Goal: Check status

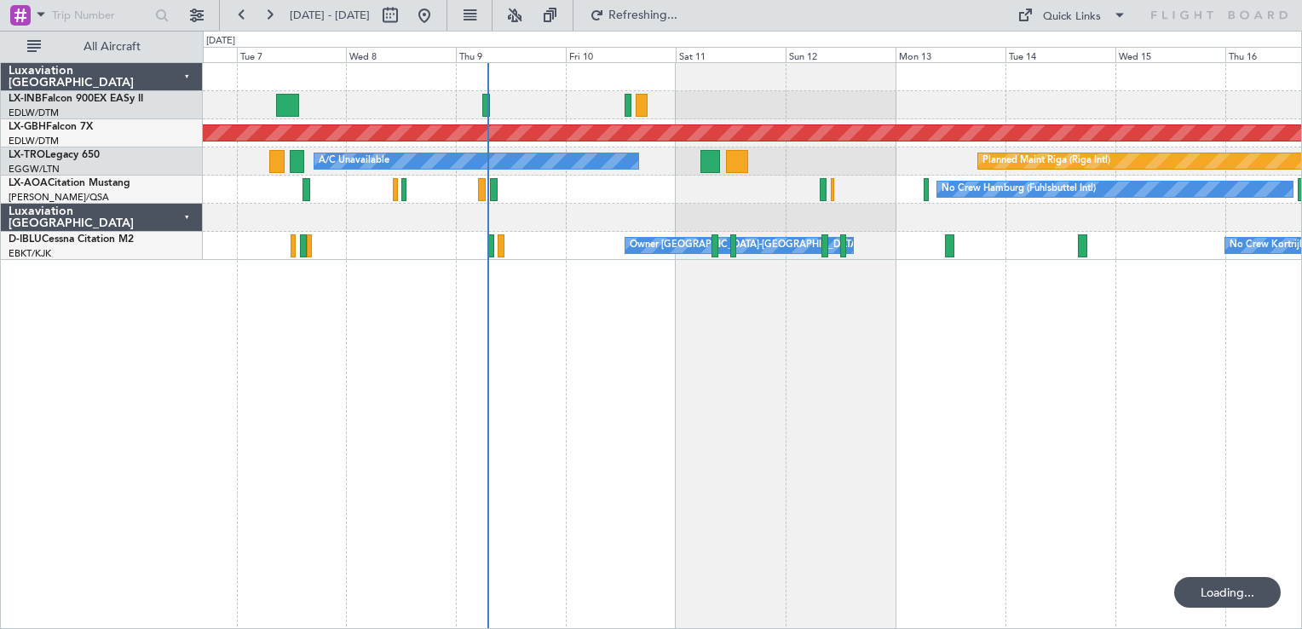
click at [667, 428] on div "Planned Maint Nurnberg Planned Maint [GEOGRAPHIC_DATA] (Riga Intl) A/C Unavaila…" at bounding box center [752, 345] width 1099 height 567
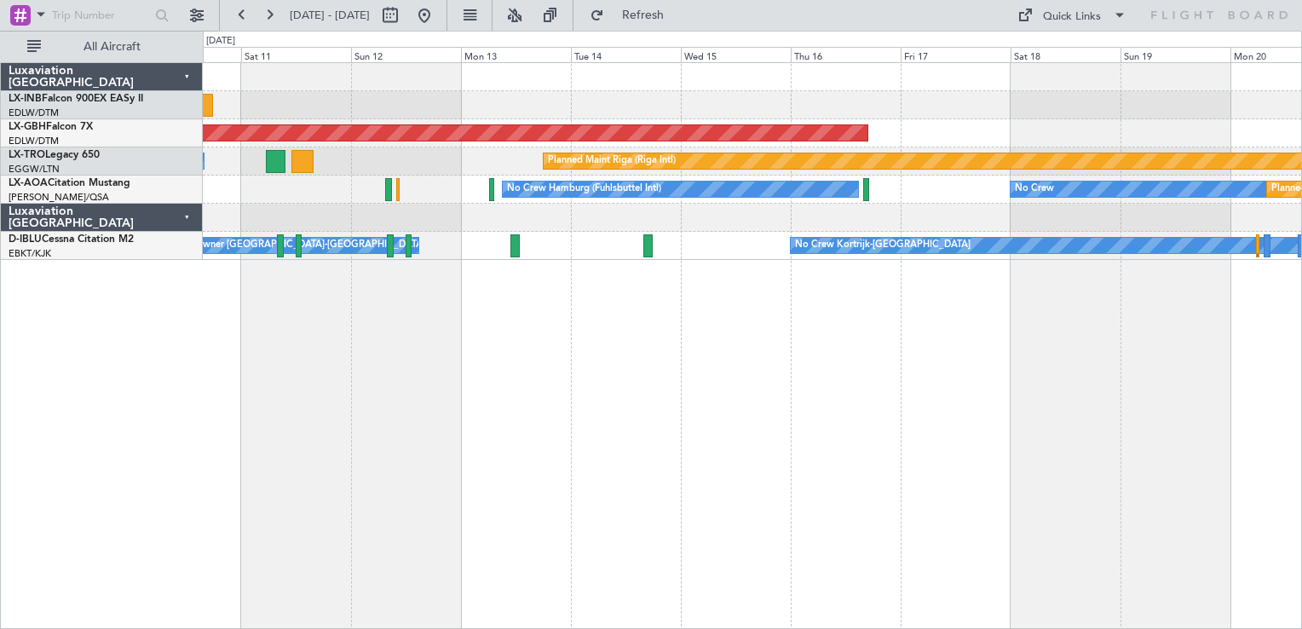
click at [590, 325] on div "Planned Maint Nurnberg Planned Maint [GEOGRAPHIC_DATA] (Riga Intl) A/C Unavaila…" at bounding box center [752, 345] width 1099 height 567
click at [447, 29] on fb-range-datepicker "[DATE] - [DATE]" at bounding box center [333, 15] width 228 height 31
click at [438, 19] on button at bounding box center [424, 15] width 27 height 27
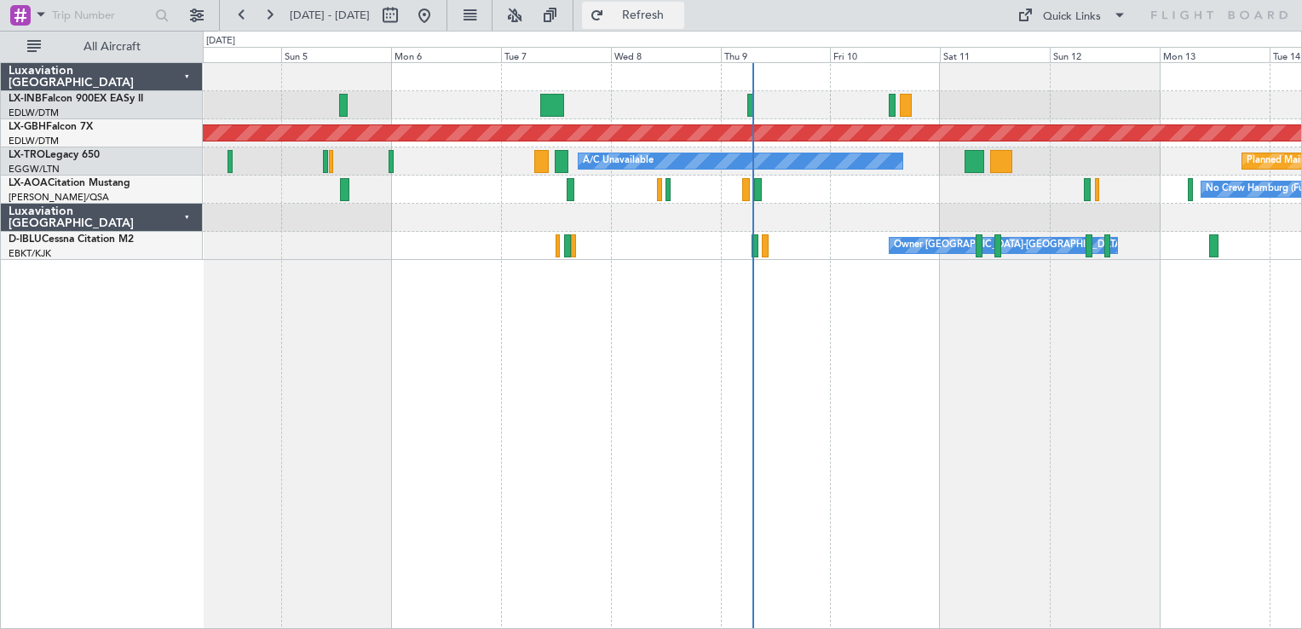
click at [679, 20] on span "Refresh" at bounding box center [643, 15] width 72 height 12
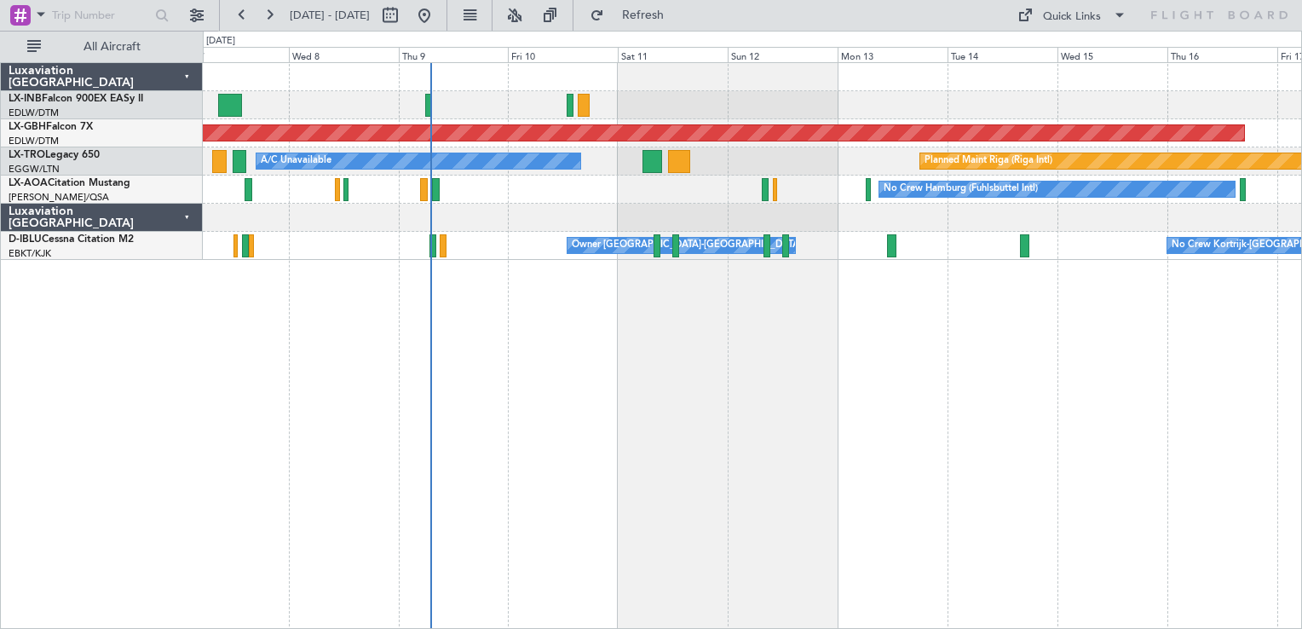
click at [769, 388] on div "Planned Maint Nurnberg Planned Maint [GEOGRAPHIC_DATA] (Riga Intl) A/C Unavaila…" at bounding box center [752, 345] width 1099 height 567
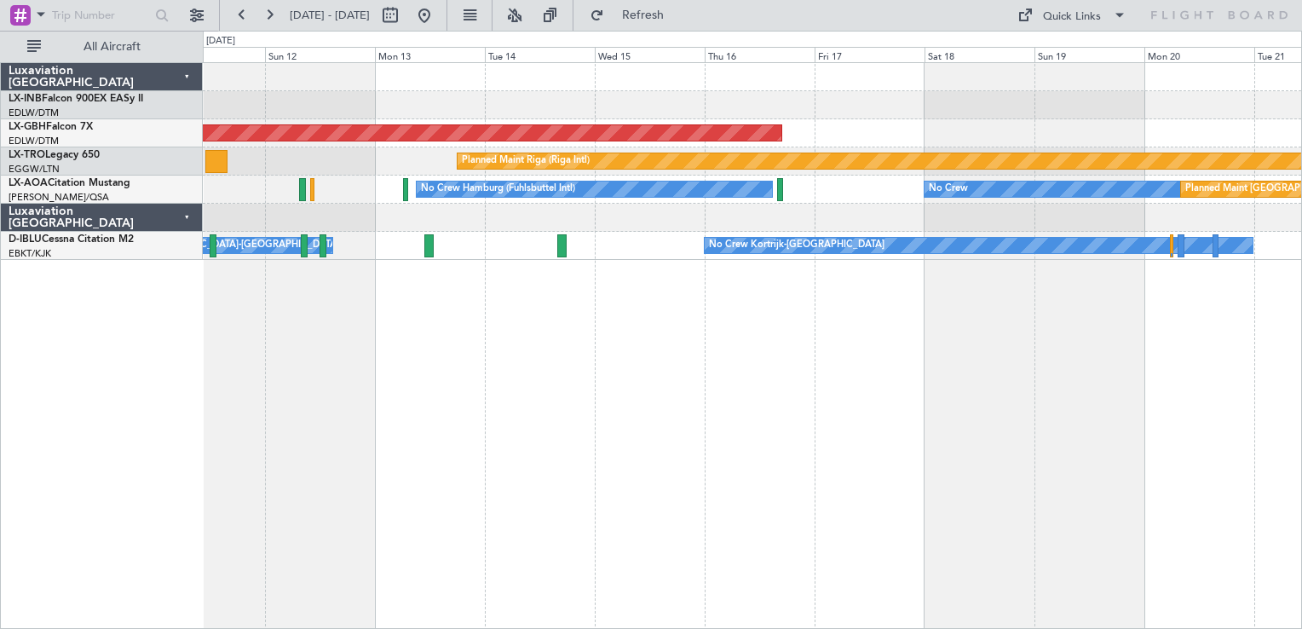
click at [600, 383] on div "Planned Maint Nurnberg Planned Maint [GEOGRAPHIC_DATA] (Riga Intl) A/C Unavaila…" at bounding box center [752, 345] width 1099 height 567
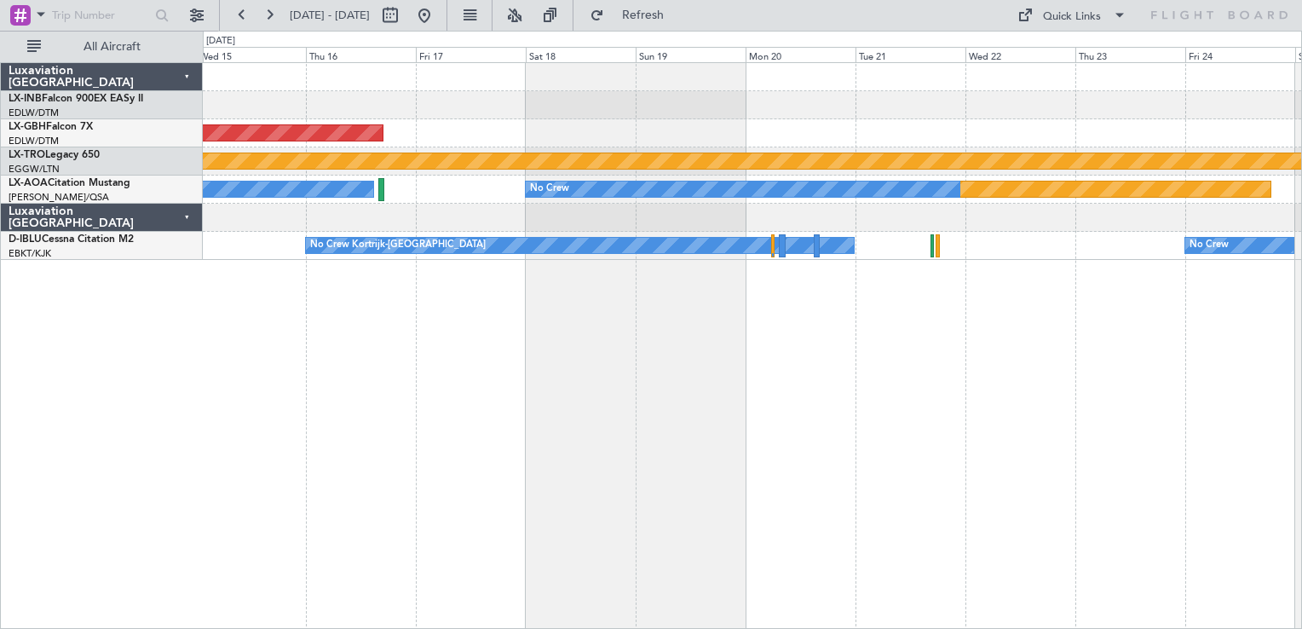
click at [564, 406] on div "Planned Maint Nurnberg Planned Maint [GEOGRAPHIC_DATA] (Riga Intl) Planned Main…" at bounding box center [752, 345] width 1099 height 567
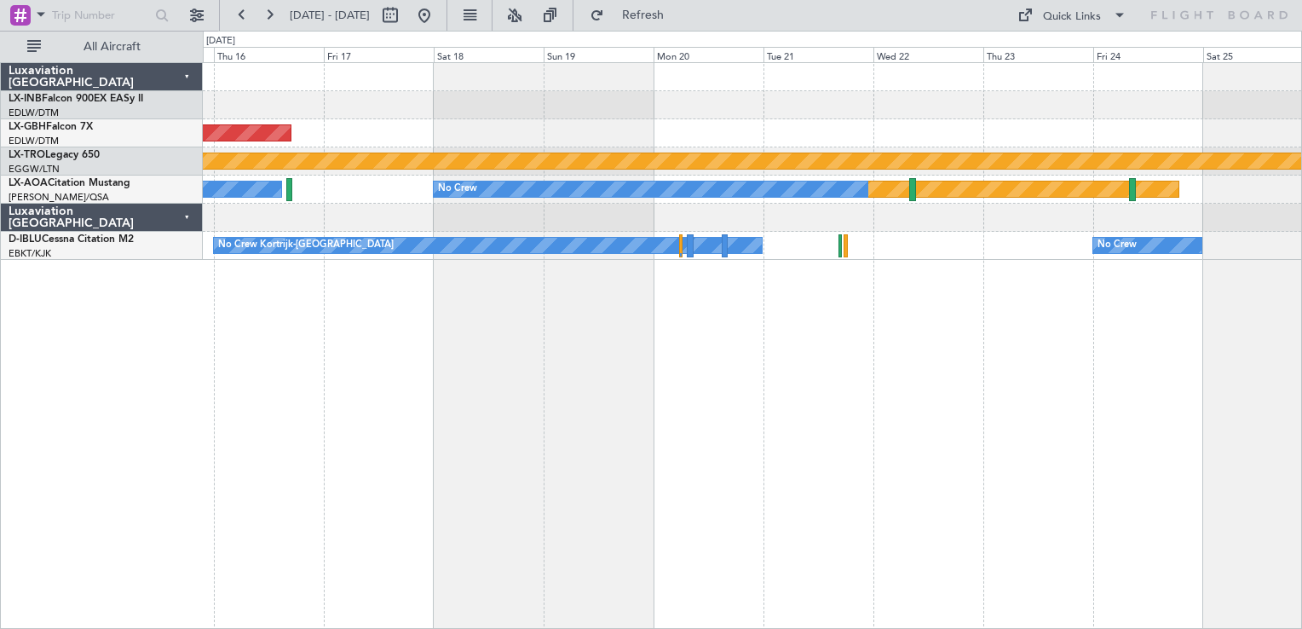
click at [671, 295] on div "Planned Maint Nurnberg Planned Maint [GEOGRAPHIC_DATA] (Riga Intl) Planned Main…" at bounding box center [752, 345] width 1099 height 567
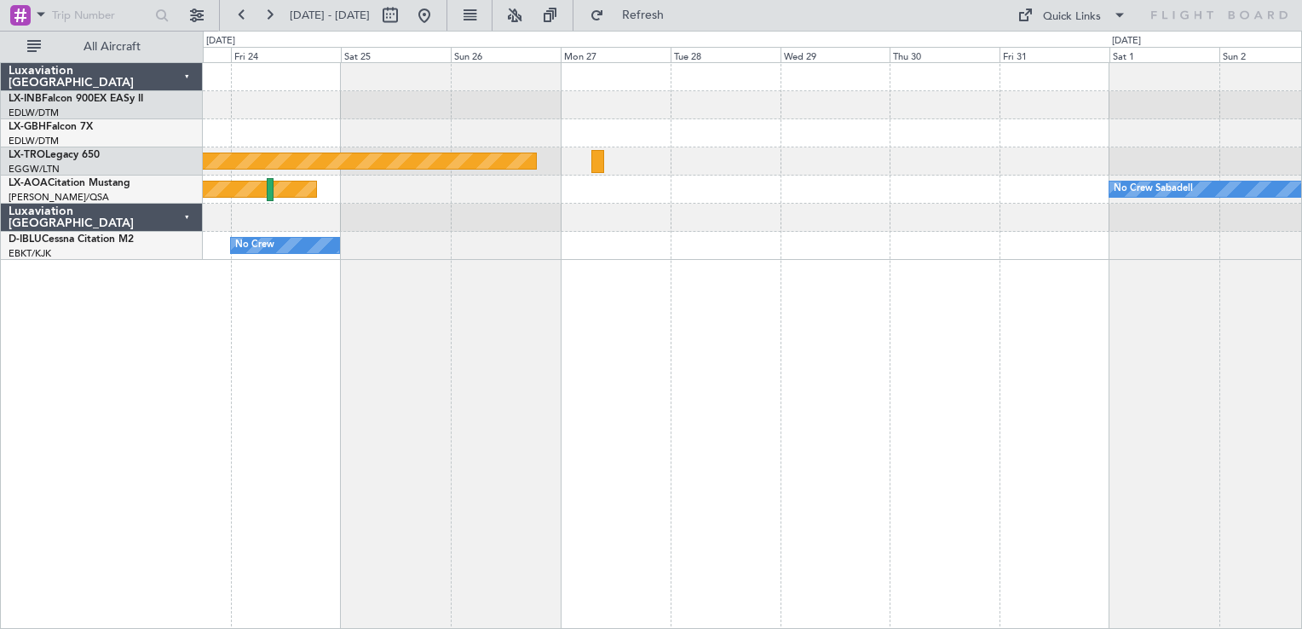
click at [0, 514] on html "[DATE] - [DATE] Refresh Quick Links All Aircraft Planned Maint Nurnberg Planned…" at bounding box center [651, 314] width 1302 height 629
